Goal: Find specific page/section: Find specific page/section

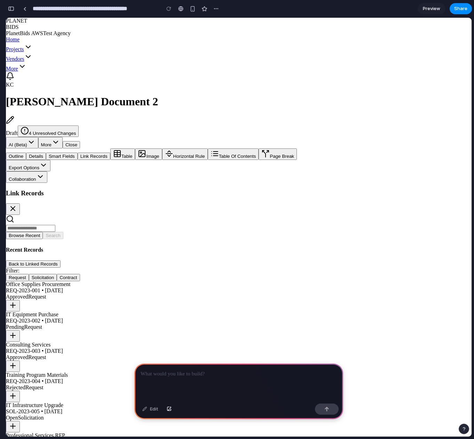
click at [17, 301] on icon at bounding box center [13, 305] width 8 height 8
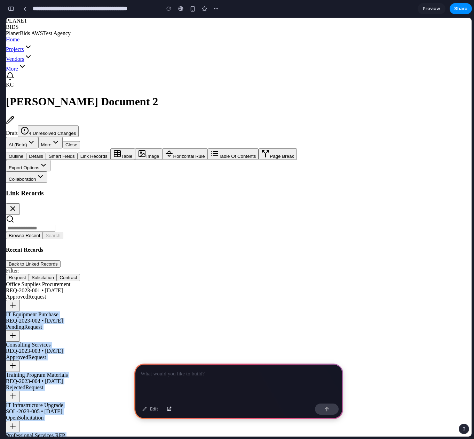
drag, startPoint x: 74, startPoint y: 175, endPoint x: 179, endPoint y: 172, distance: 105.4
click at [56, 281] on div "Office Supplies Procurement REQ-2023-001 • [DATE] Approved Request" at bounding box center [238, 296] width 465 height 30
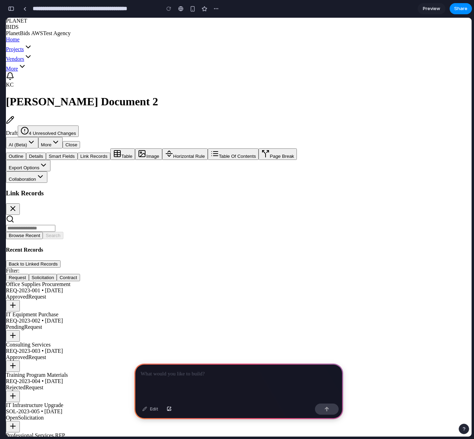
click at [43, 232] on button "Browse Recent" at bounding box center [24, 235] width 37 height 7
click at [17, 204] on icon at bounding box center [13, 208] width 8 height 8
